Goal: Task Accomplishment & Management: Manage account settings

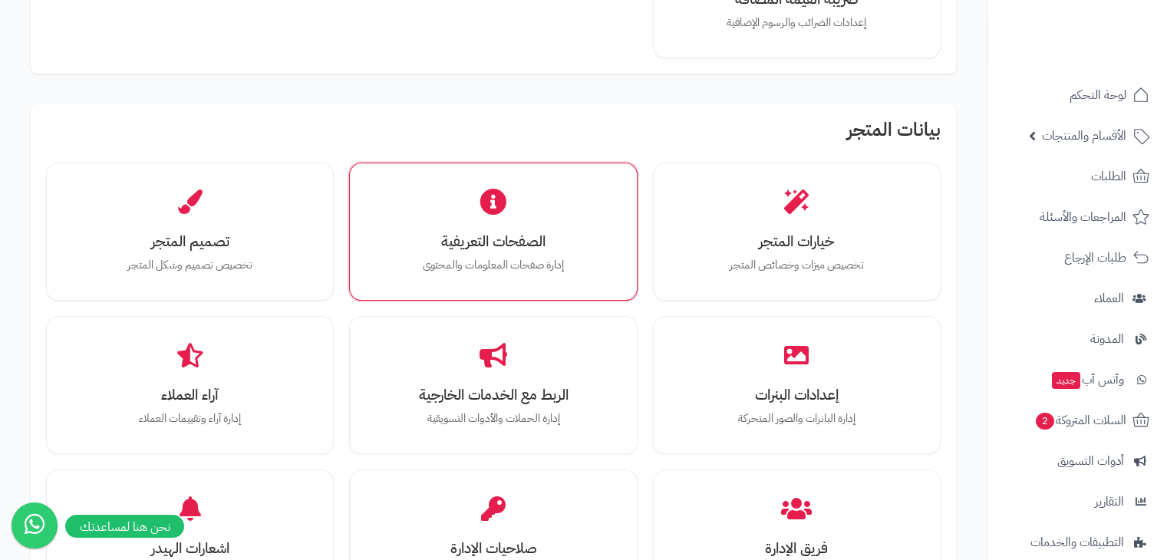
scroll to position [374, 0]
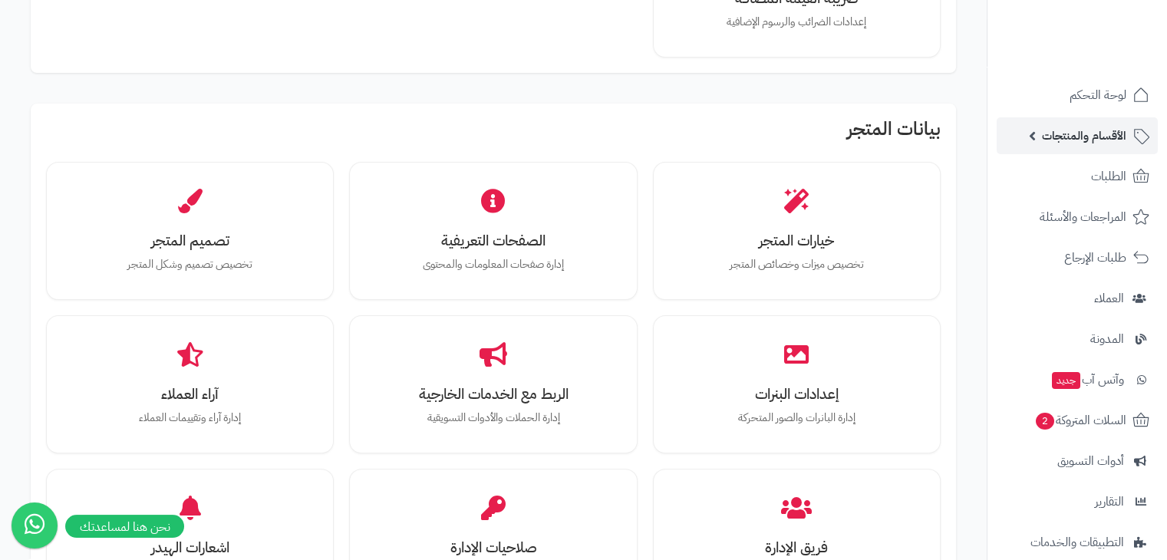
click at [1093, 133] on span "الأقسام والمنتجات" at bounding box center [1084, 135] width 84 height 21
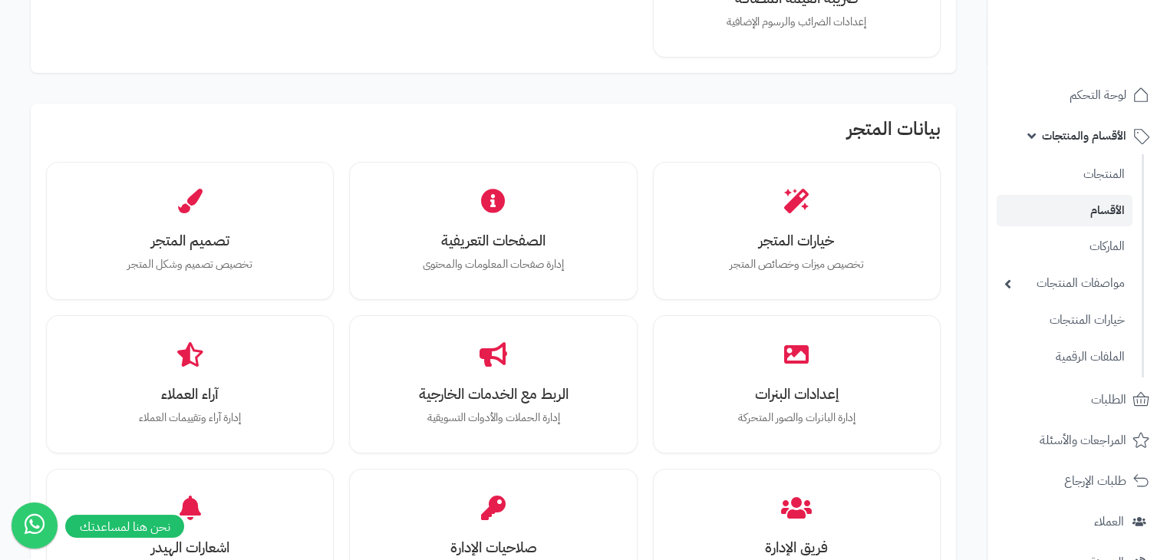
click at [1133, 209] on li "الأقسام" at bounding box center [1065, 210] width 154 height 31
click at [1117, 206] on link "الأقسام" at bounding box center [1065, 210] width 136 height 31
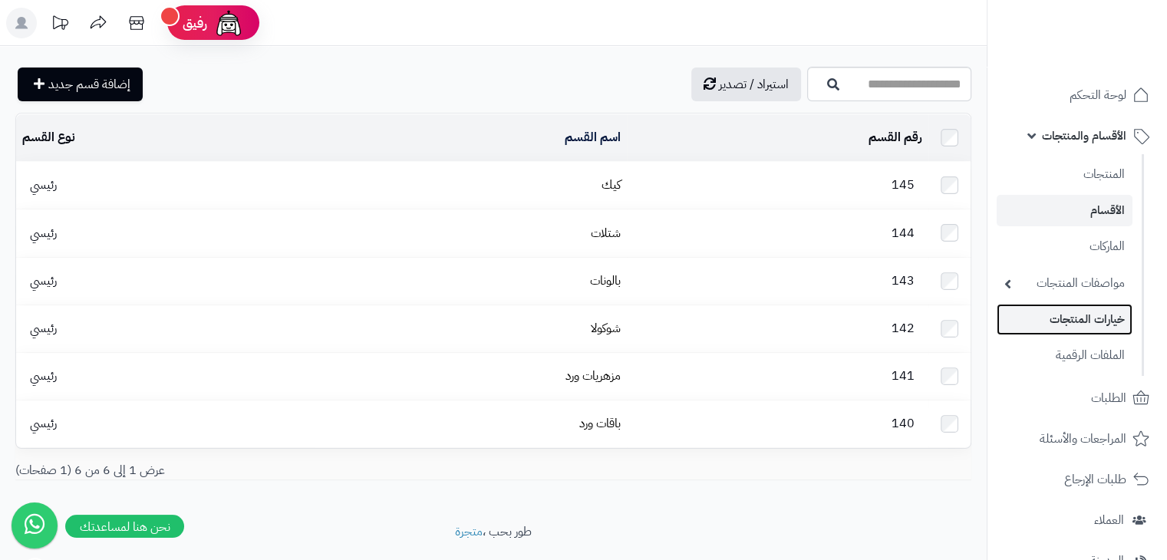
click at [1074, 322] on link "خيارات المنتجات" at bounding box center [1065, 319] width 136 height 31
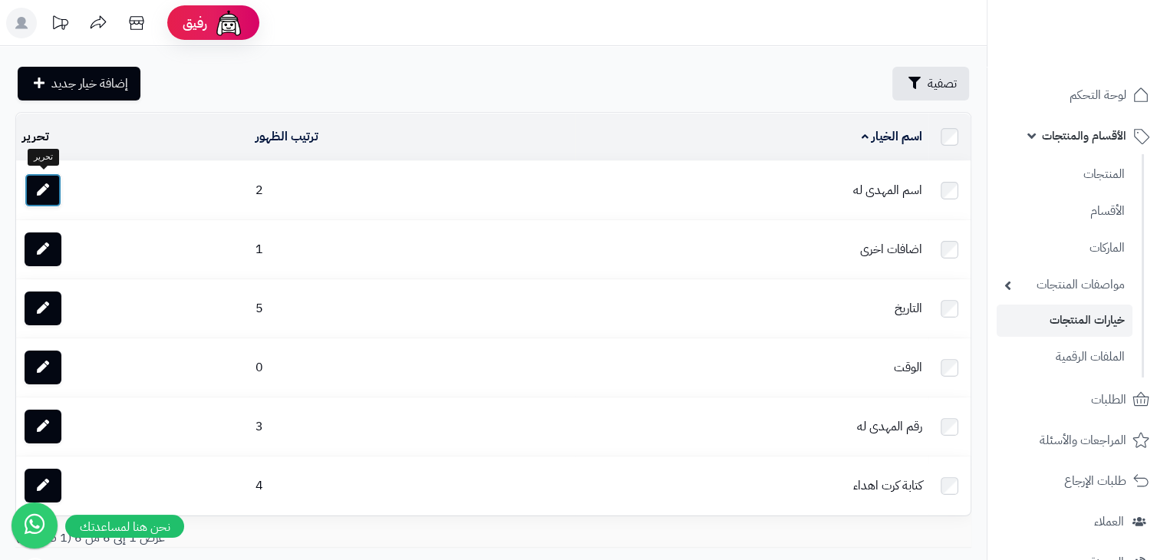
click at [48, 183] on icon at bounding box center [43, 189] width 12 height 12
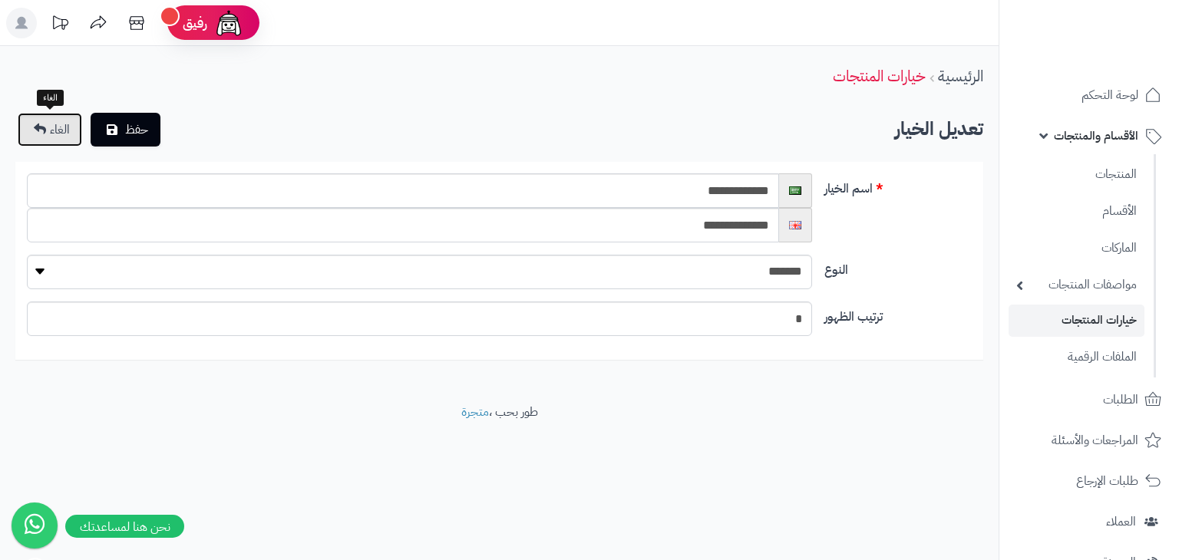
click at [47, 136] on link "الغاء" at bounding box center [50, 130] width 64 height 34
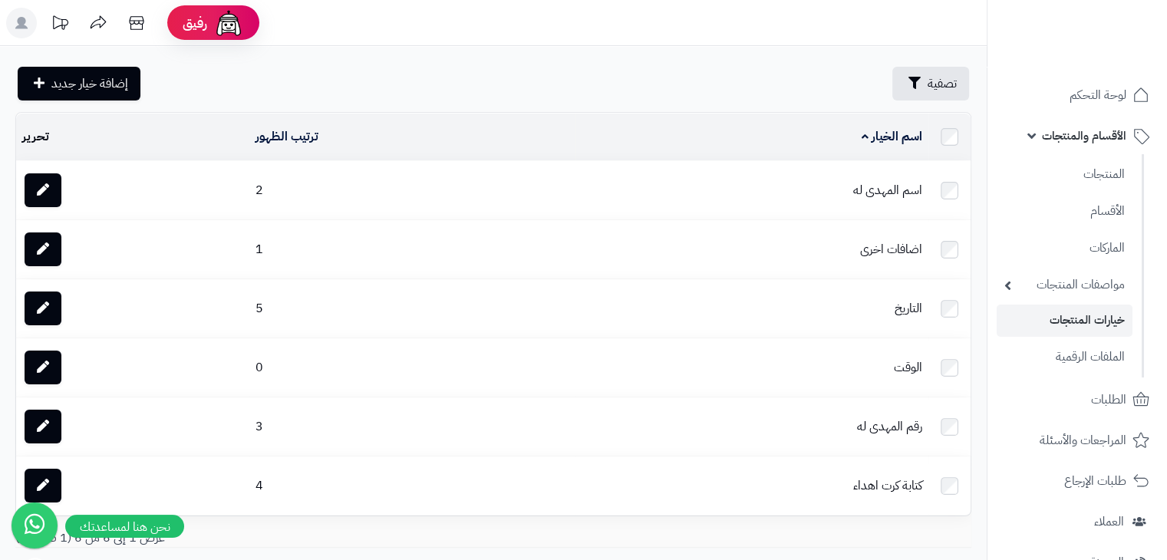
click at [929, 193] on td "اسم المهدى له" at bounding box center [752, 190] width 353 height 58
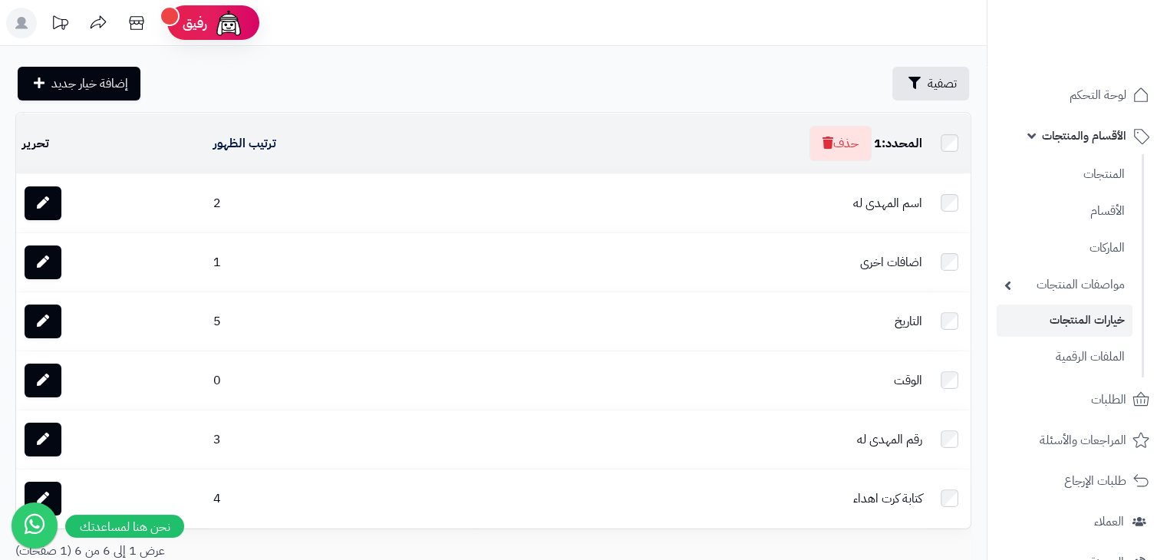
click at [952, 191] on td at bounding box center [950, 203] width 42 height 58
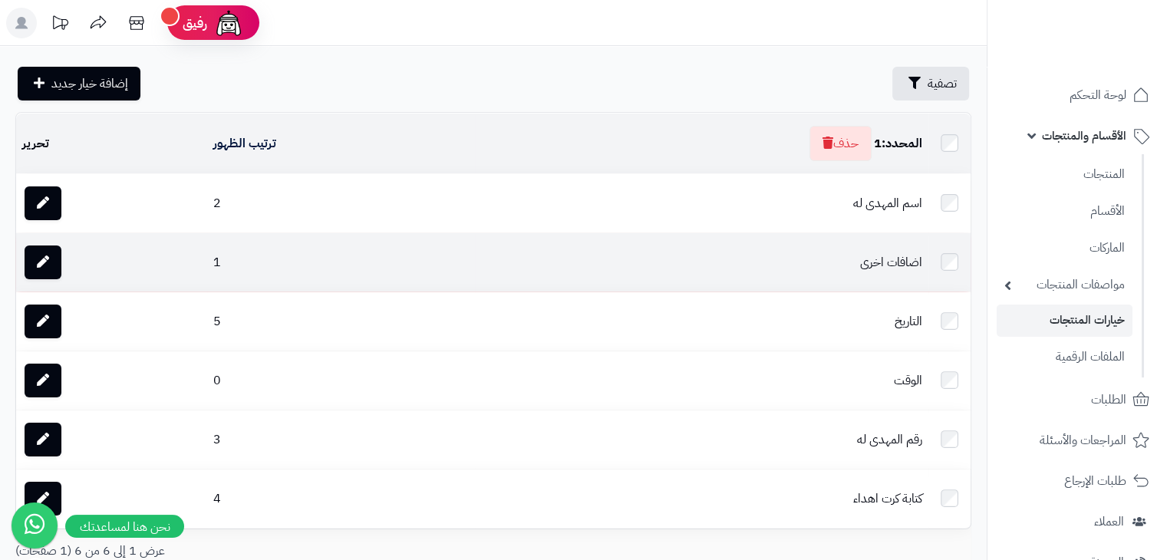
scroll to position [95, 0]
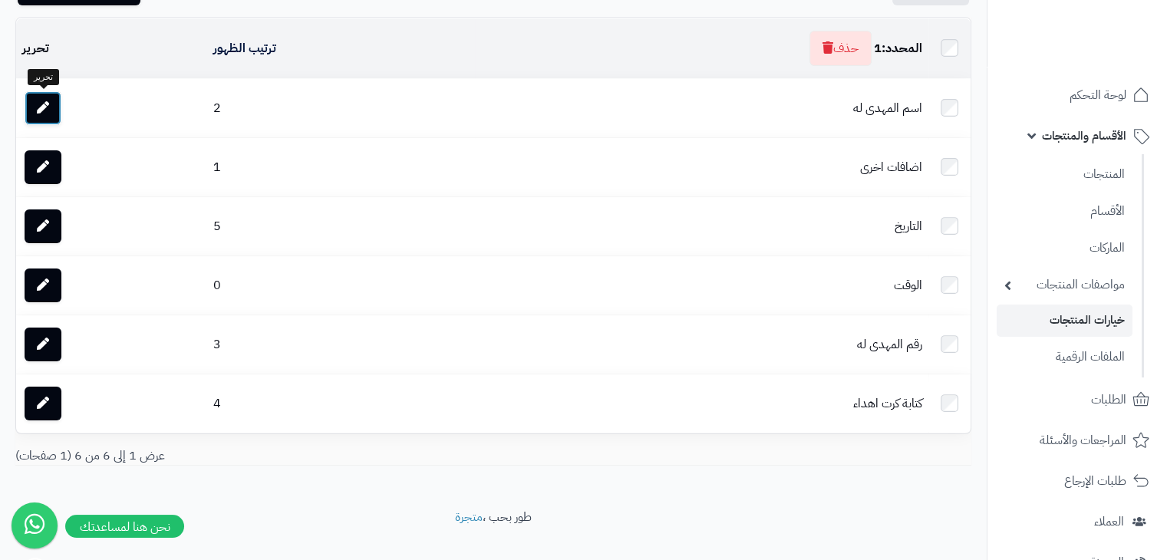
click at [34, 117] on link at bounding box center [43, 108] width 37 height 34
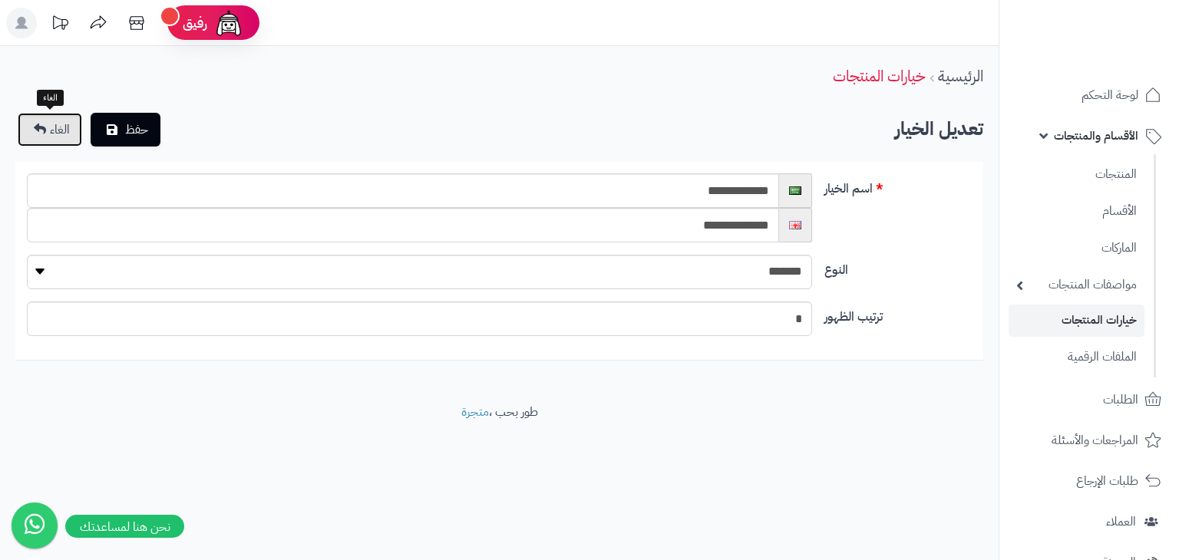
click at [40, 120] on link "الغاء" at bounding box center [50, 130] width 64 height 34
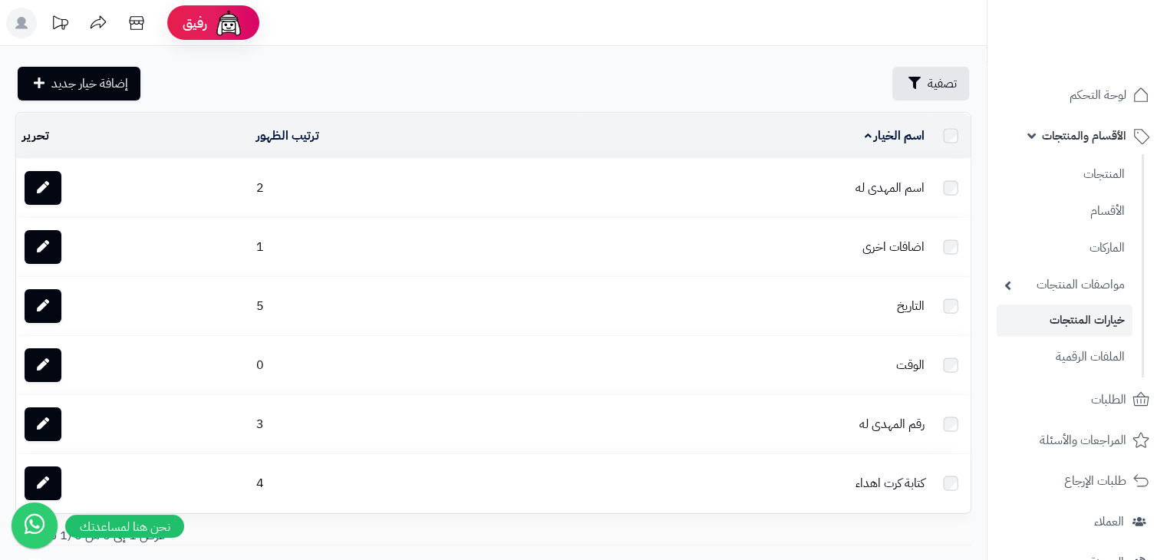
scroll to position [108, 0]
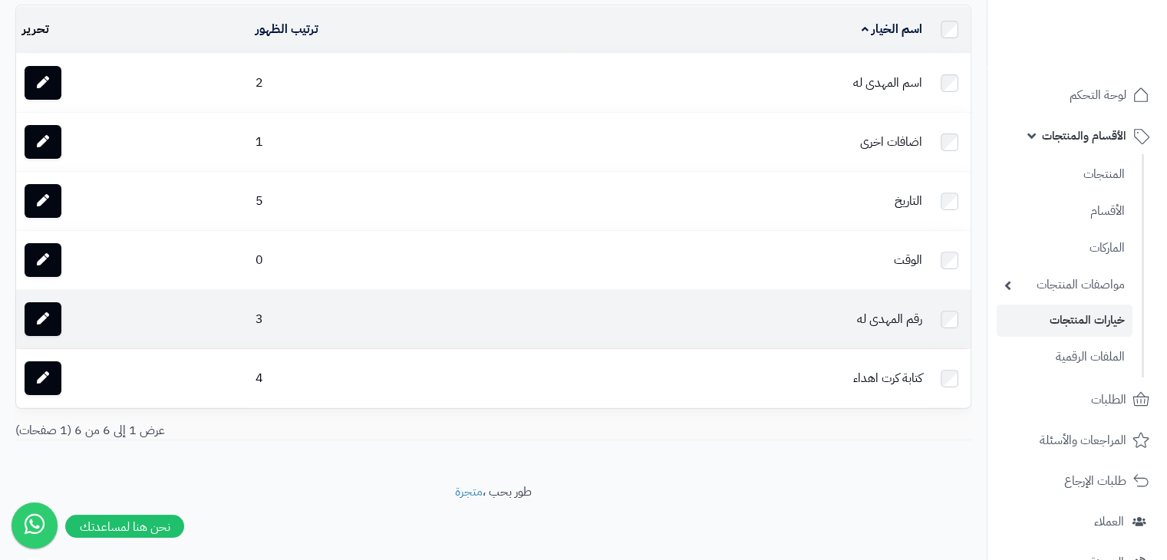
click at [884, 317] on td "رقم المهدى له" at bounding box center [752, 319] width 353 height 58
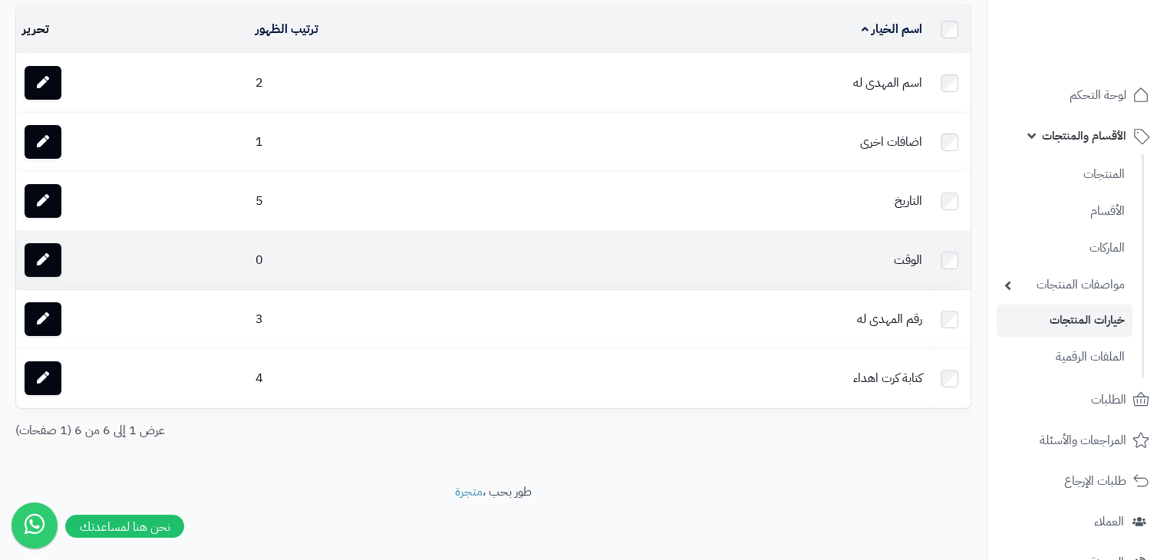
scroll to position [0, 0]
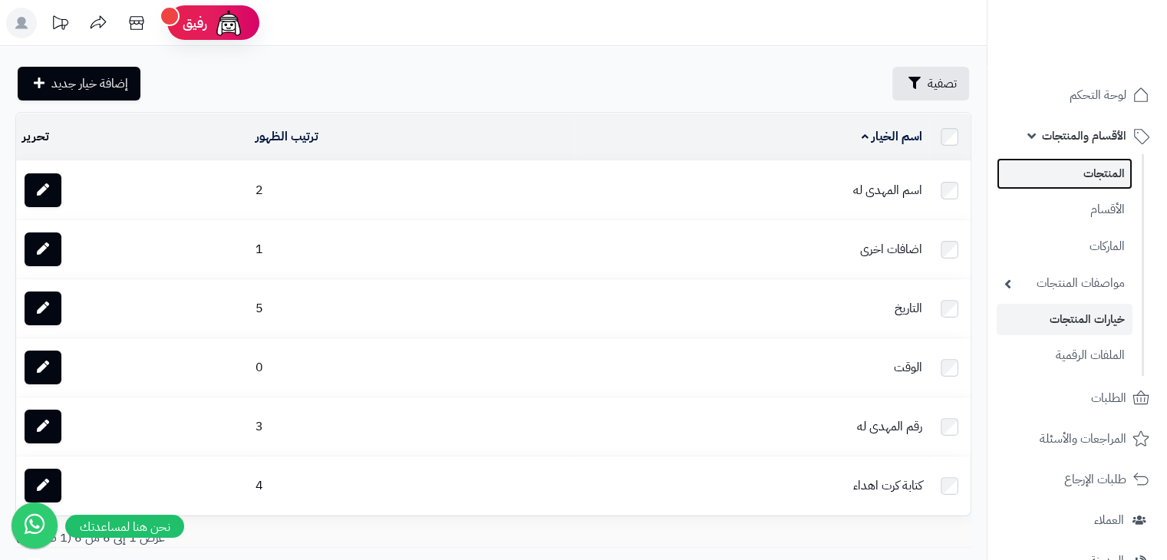
click at [1050, 180] on link "المنتجات" at bounding box center [1065, 173] width 136 height 31
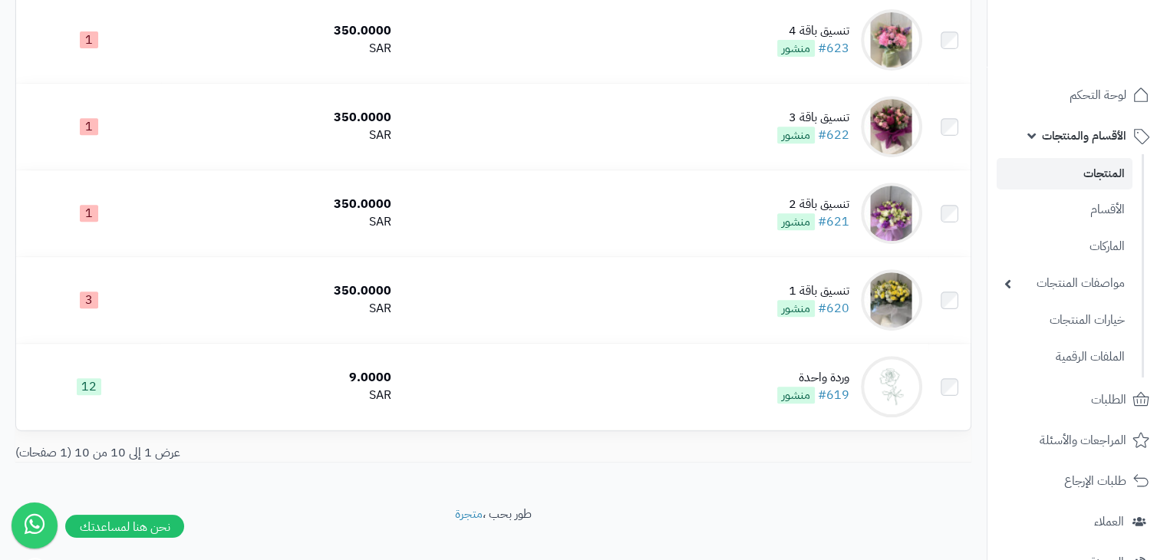
scroll to position [664, 0]
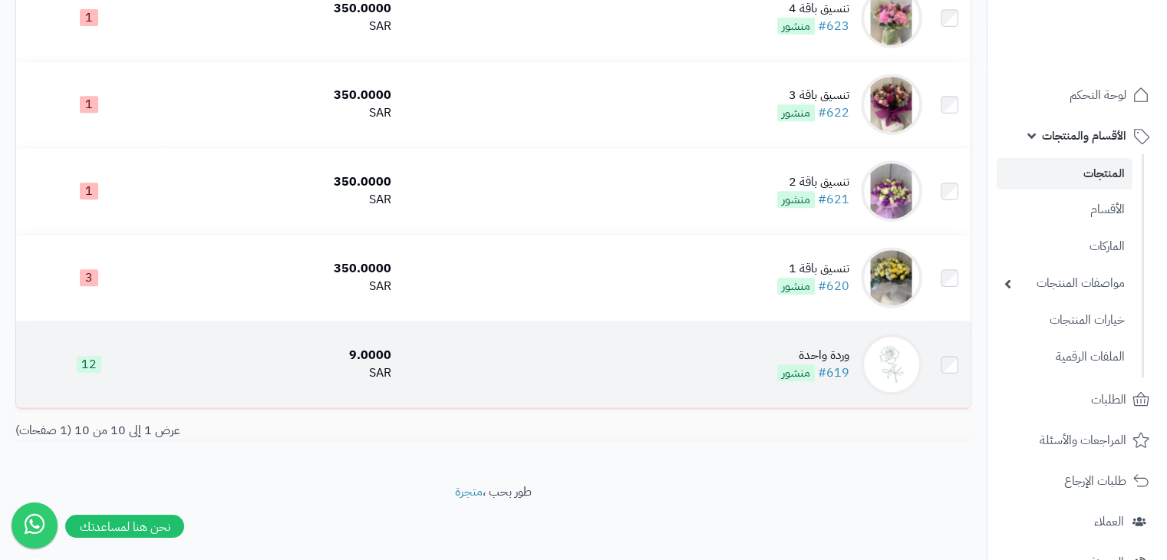
click at [815, 357] on div "وردة واحدة" at bounding box center [813, 356] width 72 height 18
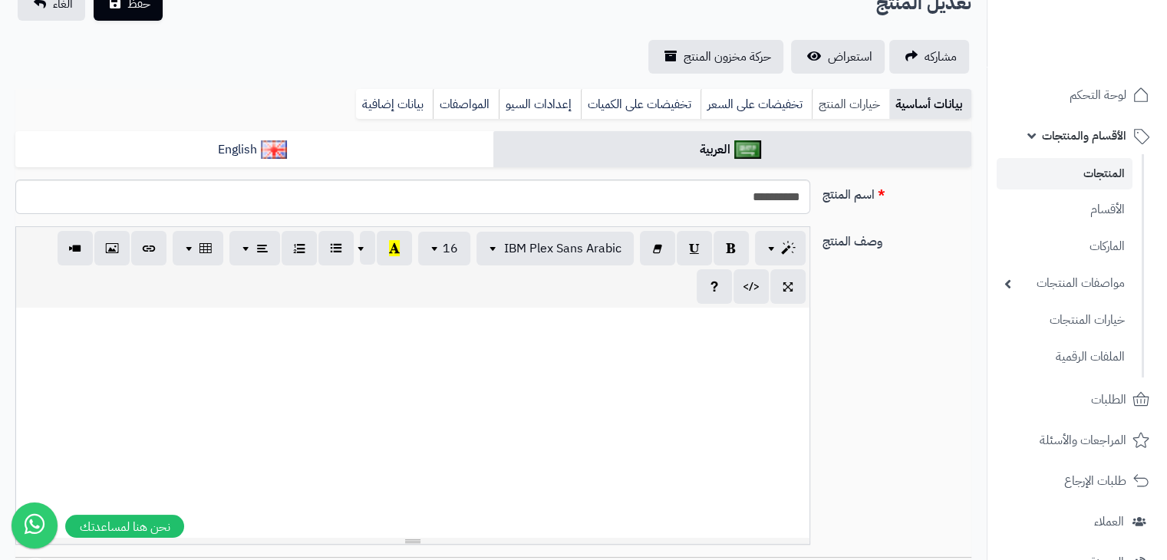
scroll to position [126, 0]
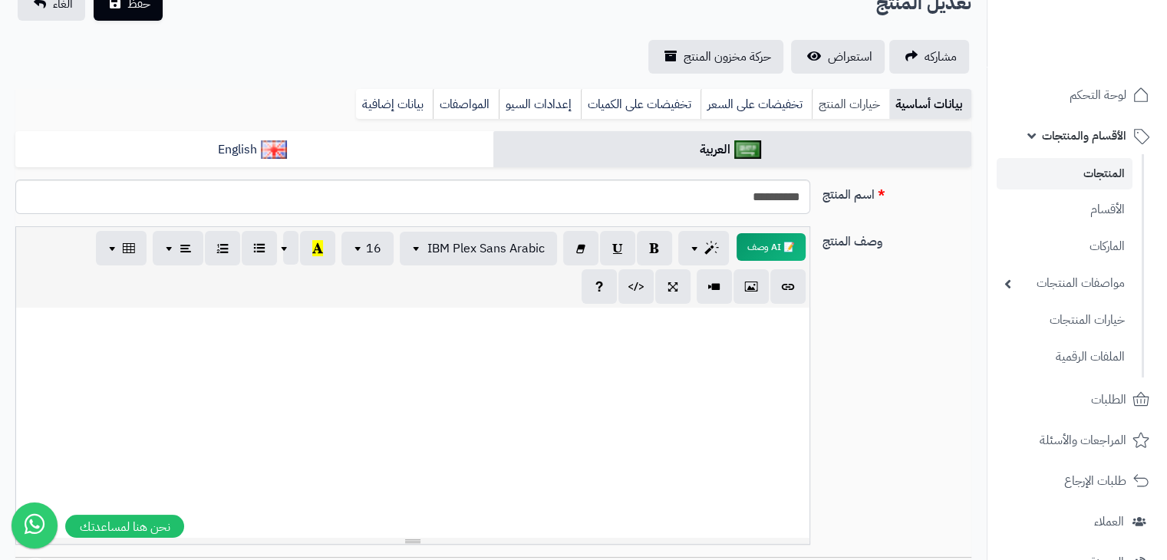
click at [863, 96] on link "خيارات المنتج" at bounding box center [851, 104] width 78 height 31
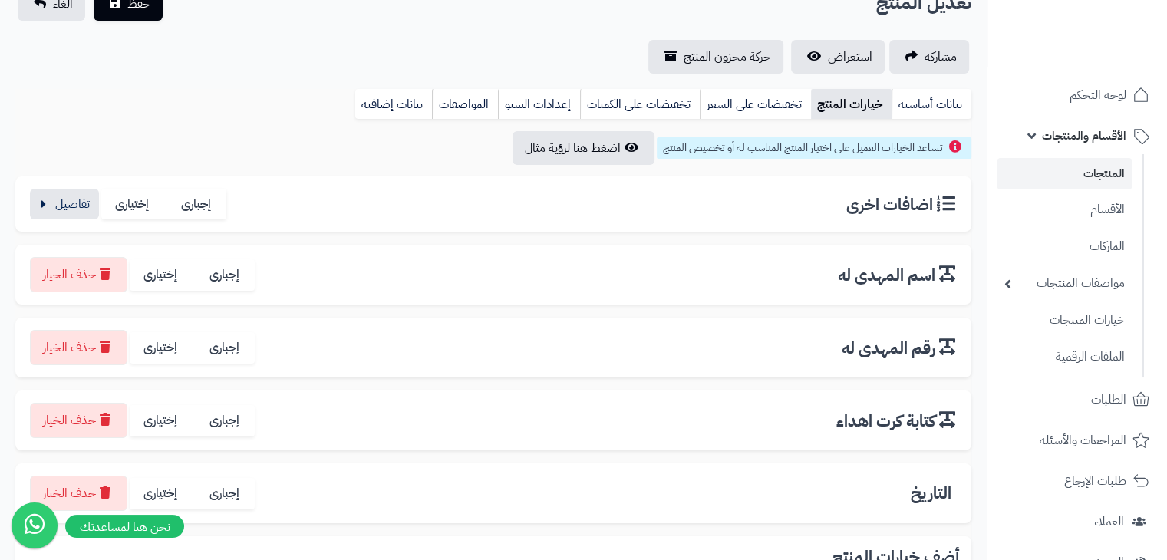
scroll to position [187, 0]
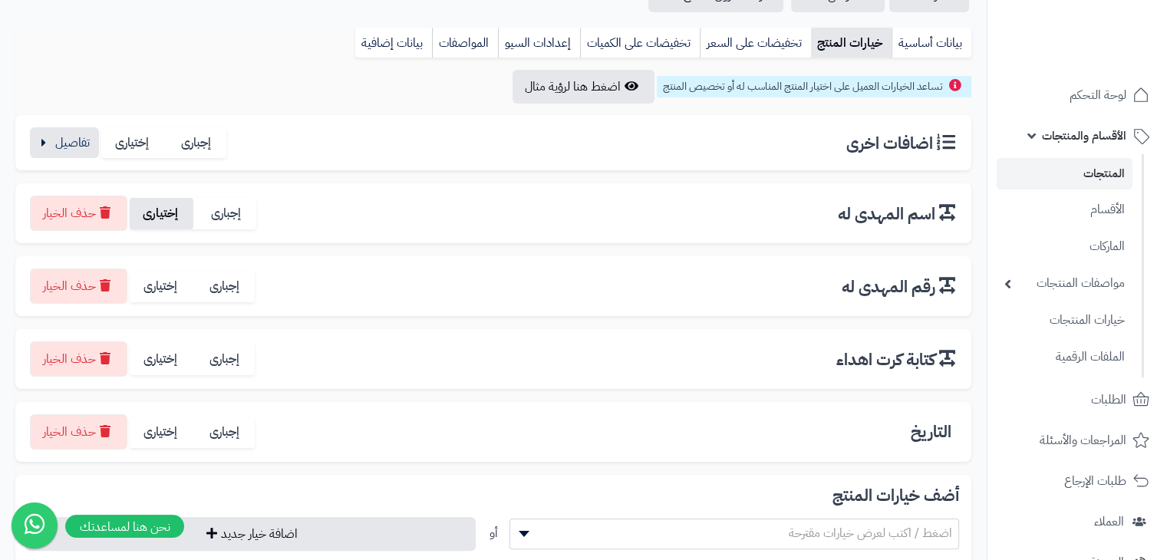
click at [167, 207] on label "إختيارى" at bounding box center [162, 213] width 64 height 31
click at [168, 274] on label "إختيارى" at bounding box center [162, 286] width 64 height 31
click at [167, 360] on label "إختيارى" at bounding box center [162, 359] width 64 height 31
click at [163, 437] on label "إختيارى" at bounding box center [162, 432] width 64 height 31
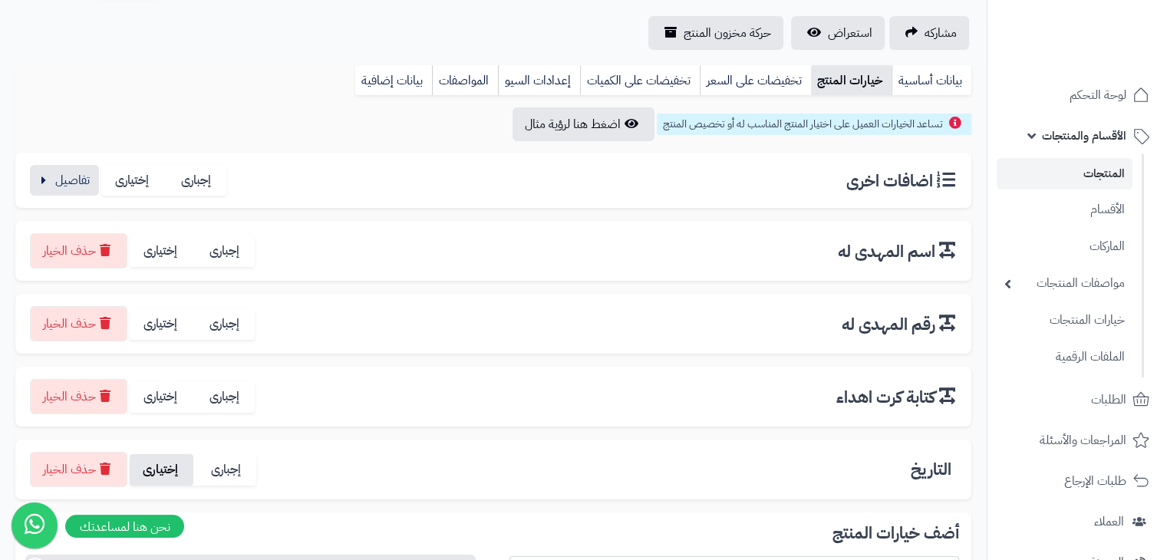
scroll to position [0, 0]
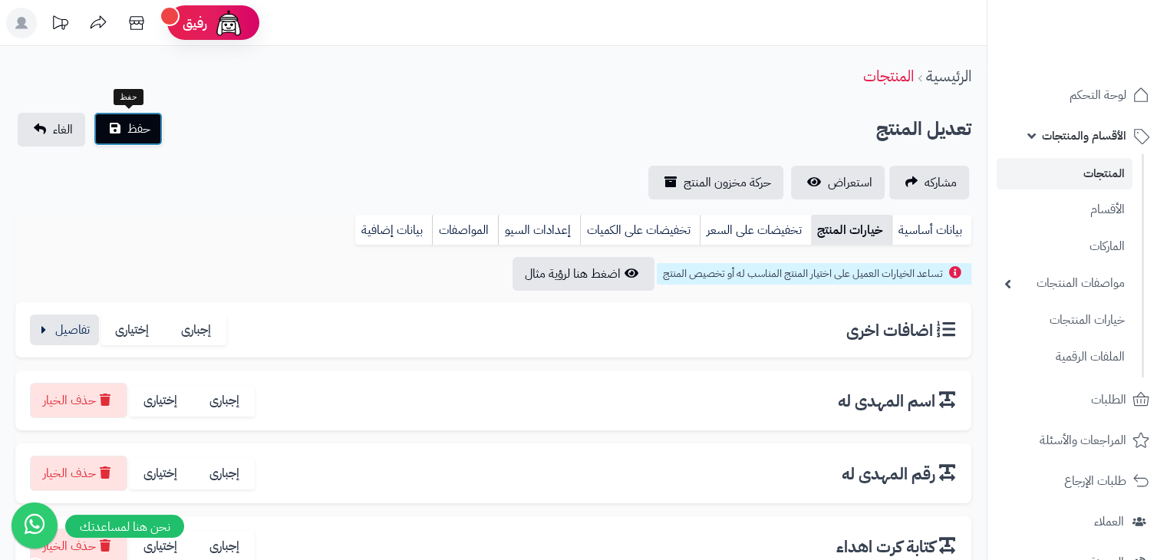
click at [143, 127] on span "حفظ" at bounding box center [138, 129] width 23 height 18
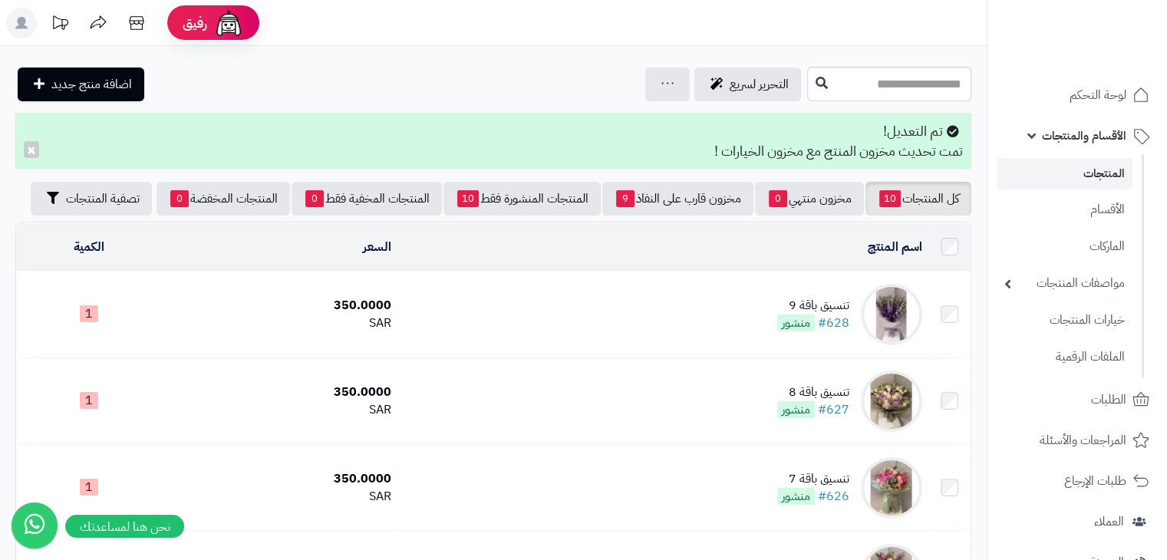
scroll to position [734, 0]
